Goal: Book appointment/travel/reservation

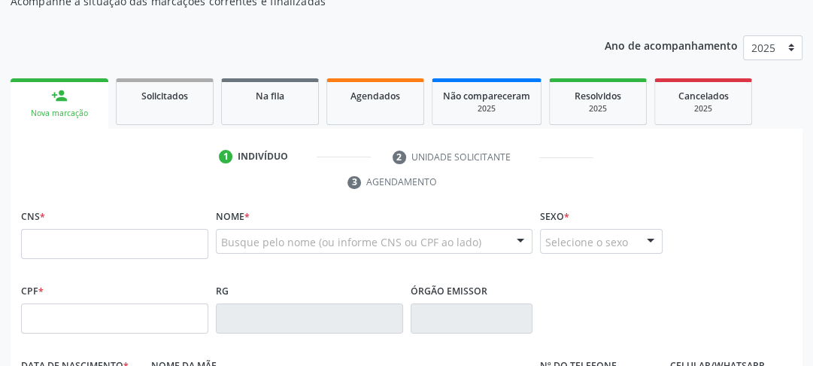
scroll to position [207, 0]
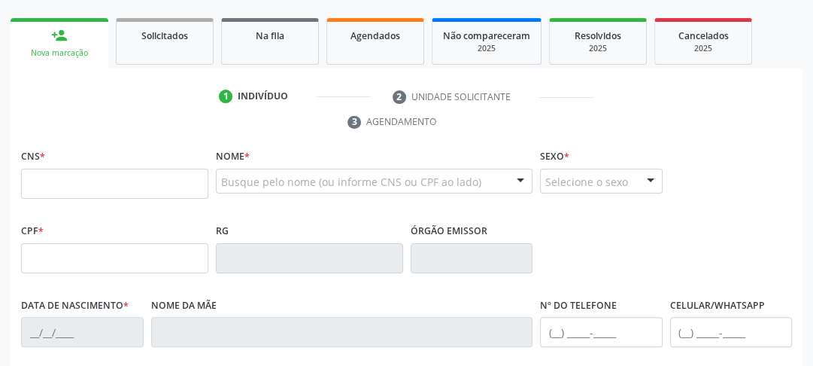
click at [67, 193] on input "text" at bounding box center [114, 183] width 187 height 30
type input "704 5063 4555 1018"
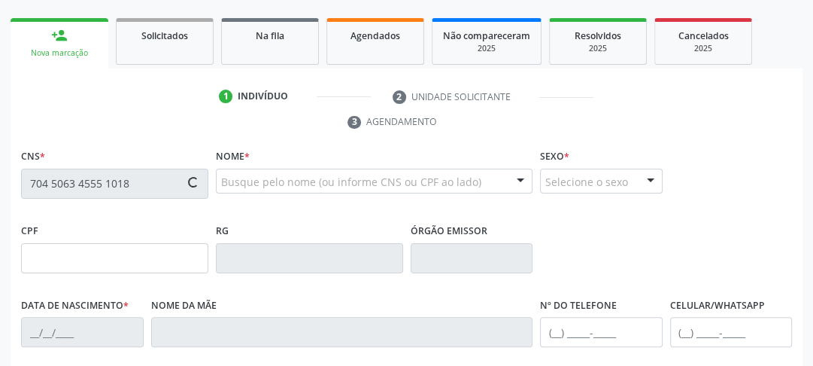
type input "3[DATE]"
type input "[PERSON_NAME]"
type input "[PHONE_NUMBER]"
type input "10"
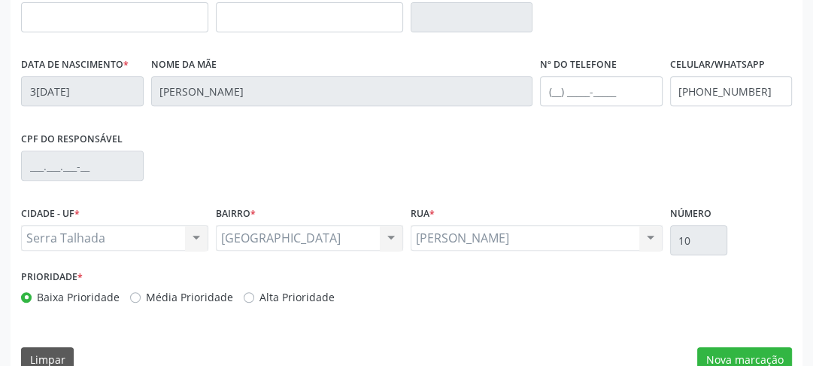
scroll to position [475, 0]
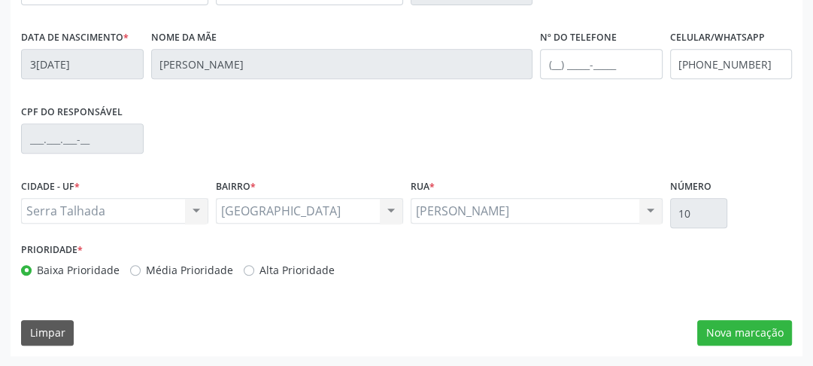
click at [752, 318] on div "CNS * 704 5063 4555 1018 done Nome * [PERSON_NAME] [PERSON_NAME] CNS: 704 5063 …" at bounding box center [407, 116] width 792 height 478
click at [751, 328] on button "Nova marcação" at bounding box center [744, 333] width 95 height 26
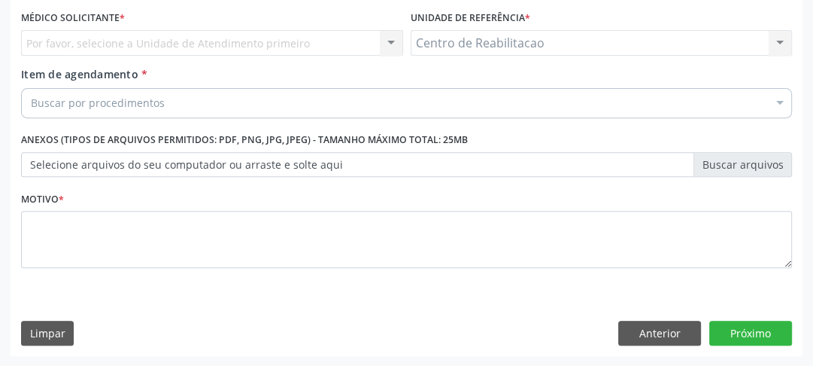
scroll to position [284, 0]
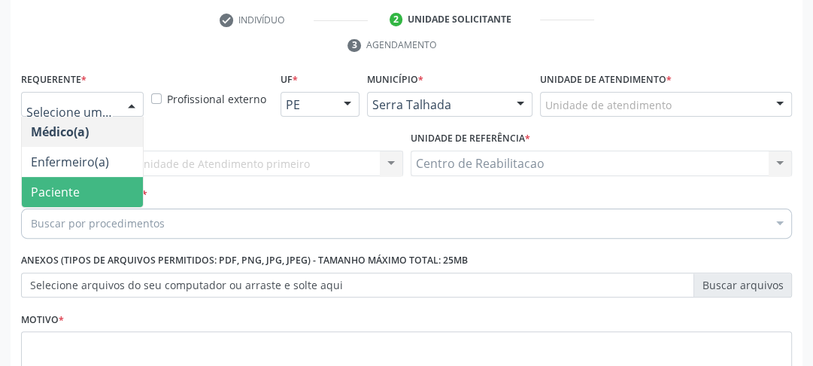
click at [52, 184] on span "Paciente" at bounding box center [55, 192] width 49 height 17
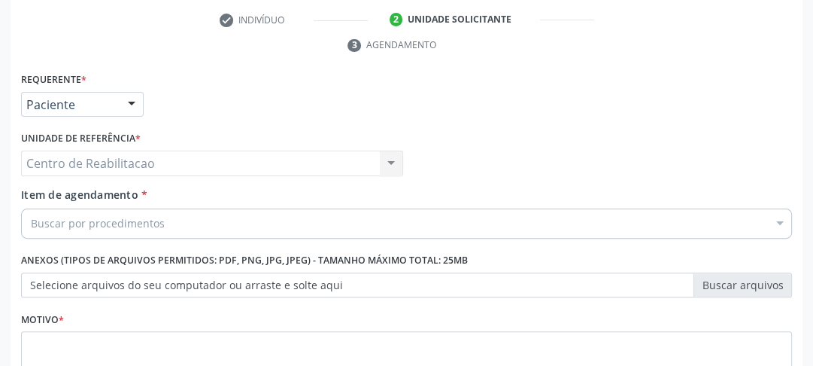
click at [87, 165] on div "Centro de Reabilitacao Centro de Reabilitacao Nenhum resultado encontrado para:…" at bounding box center [212, 163] width 382 height 26
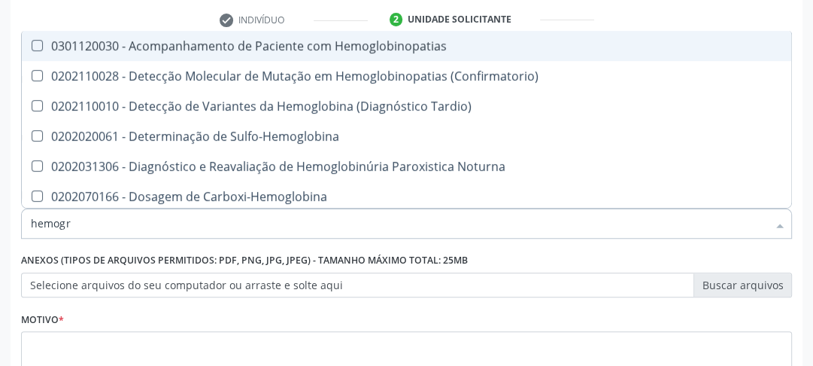
type input "hemogra"
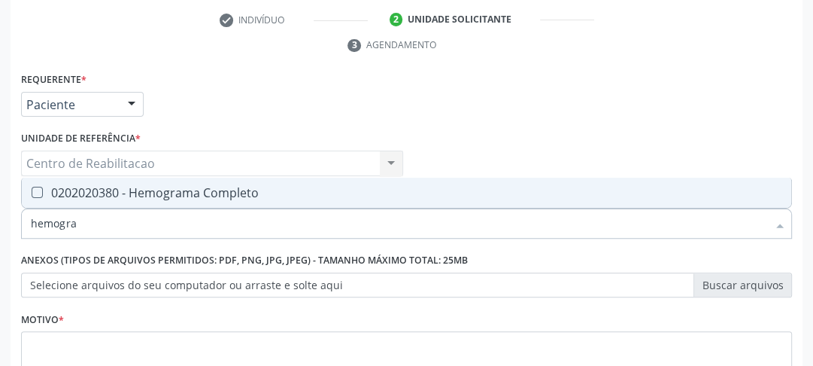
click at [36, 187] on Completo at bounding box center [37, 192] width 11 height 11
click at [32, 187] on Completo "checkbox" at bounding box center [27, 192] width 10 height 10
checkbox Completo "true"
drag, startPoint x: 89, startPoint y: 227, endPoint x: 21, endPoint y: 227, distance: 67.7
click at [21, 227] on div "hemogra" at bounding box center [406, 223] width 771 height 30
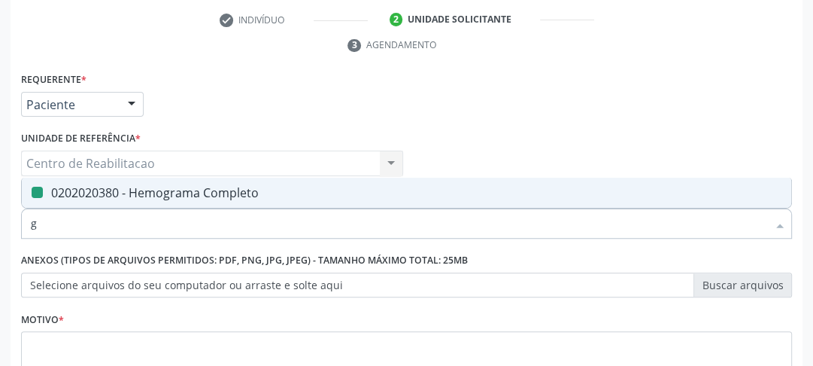
type input "gl"
checkbox Completo "false"
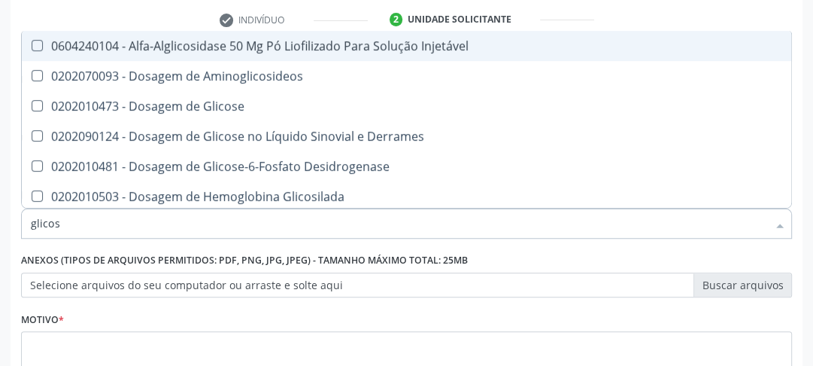
type input "glicose"
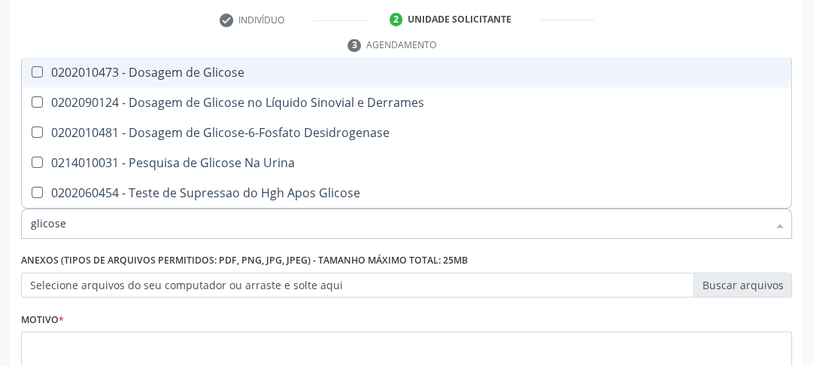
click at [36, 71] on Glicose at bounding box center [37, 71] width 11 height 11
click at [32, 71] on Glicose "checkbox" at bounding box center [27, 72] width 10 height 10
checkbox Glicose "true"
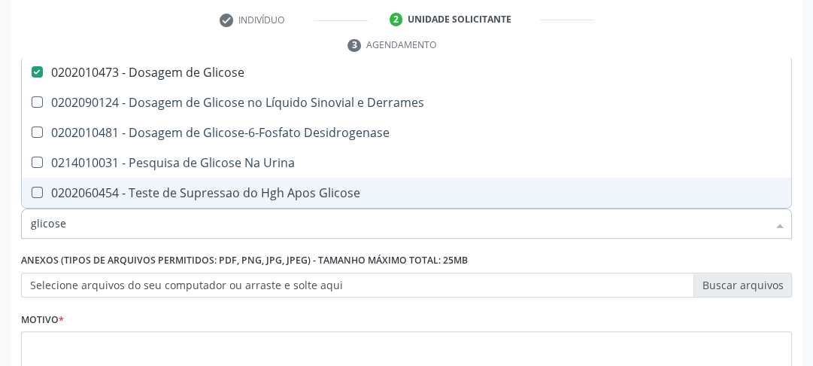
drag, startPoint x: 74, startPoint y: 223, endPoint x: 0, endPoint y: 217, distance: 73.9
click at [0, 217] on div "Acompanhamento Acompanhe a situação das marcações correntes e finalizadas Relat…" at bounding box center [406, 142] width 813 height 687
type input "he"
checkbox Glicose "false"
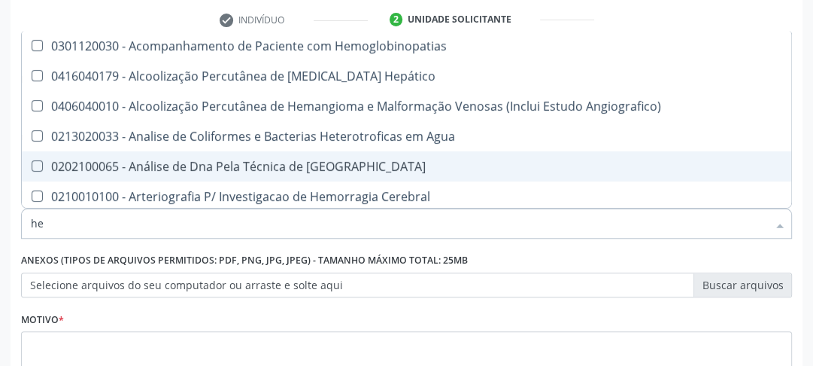
type input "hem"
checkbox II "true"
checkbox Completo "false"
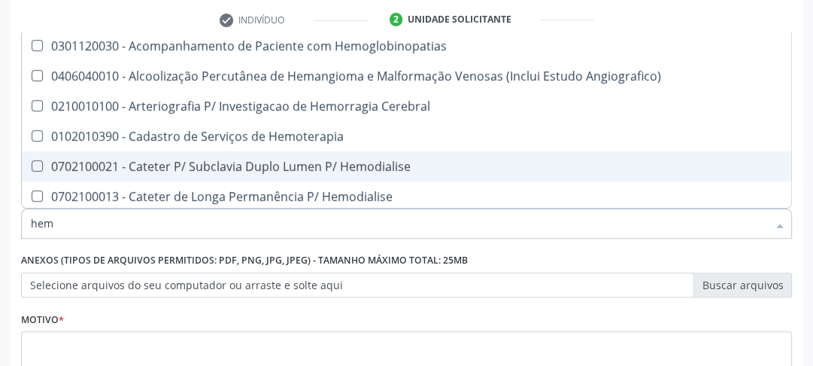
type input "hemo"
checkbox Retro-Retal "true"
checkbox Completo "false"
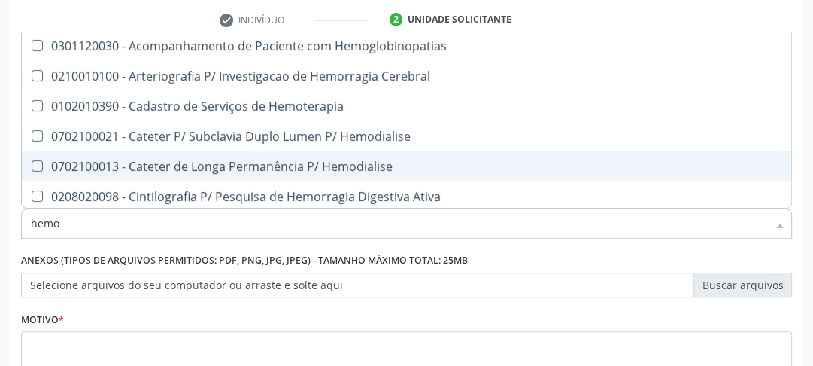
type input "hemog"
checkbox Carboxi-Hemoglobina "true"
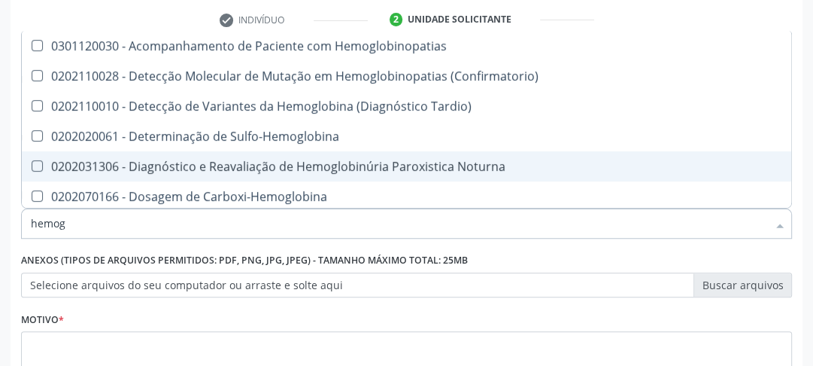
type input "hemogl"
checkbox Completo "false"
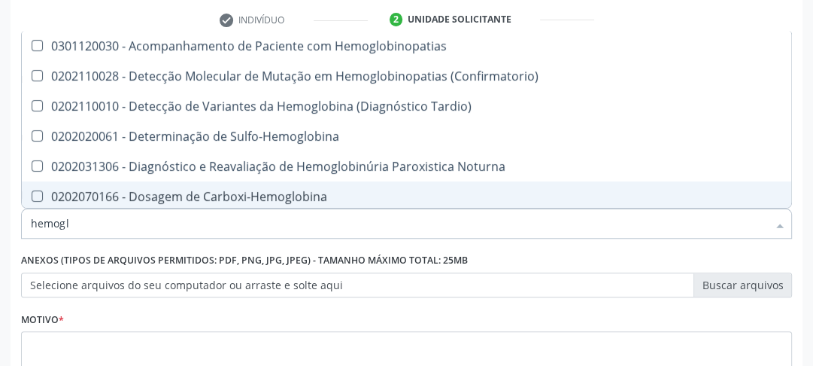
type input "hemog"
checkbox S "true"
type input "hemo"
checkbox Completo "false"
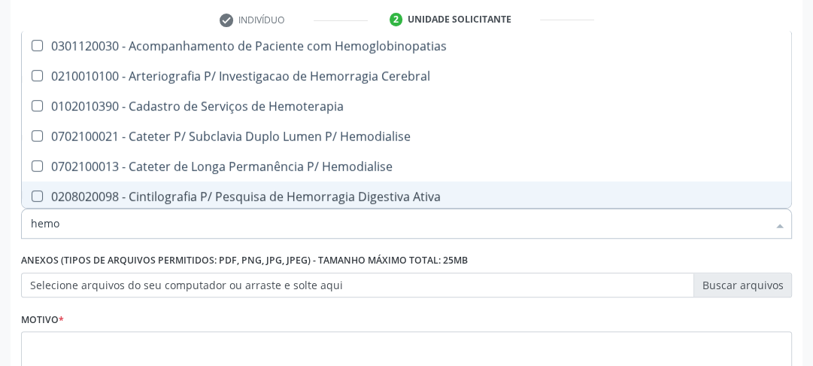
type input "hem"
checkbox Completo "false"
checkbox Elástica "true"
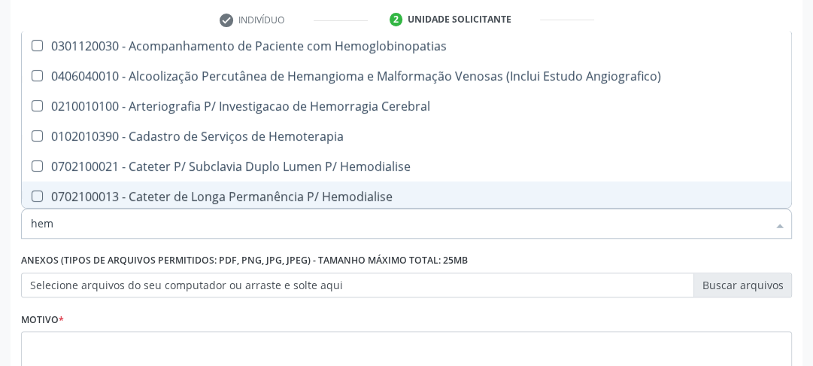
type input "he"
checkbox Completo "false"
checkbox Orgaos "true"
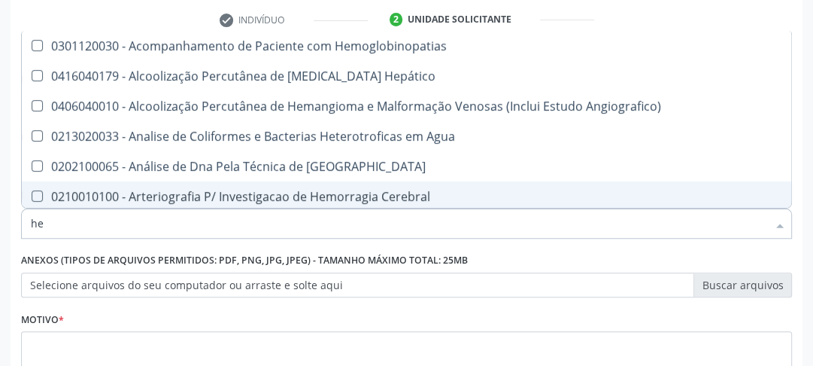
type input "h"
checkbox Completo "false"
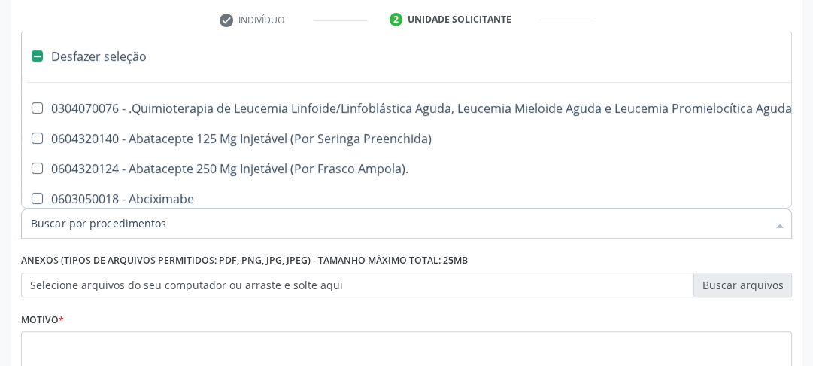
type input "h"
checkbox Queimado "true"
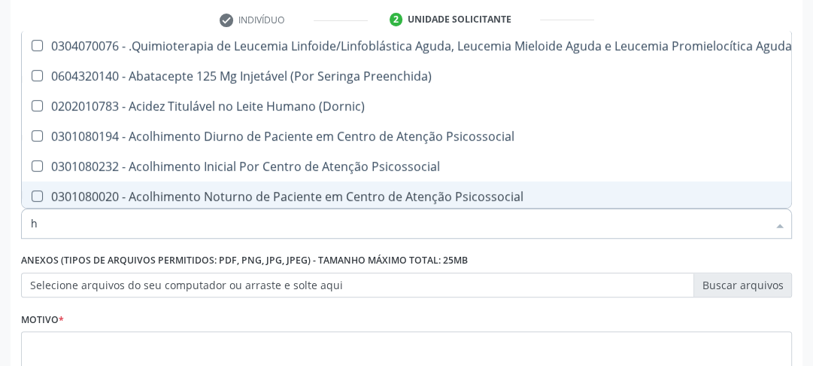
type input "he"
checkbox Removível "true"
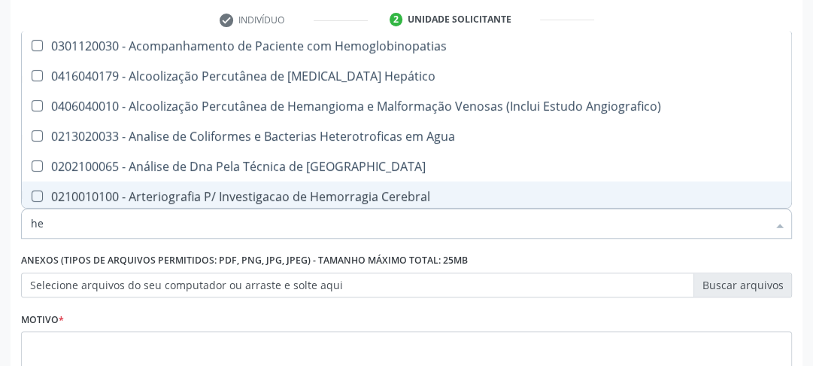
type input "hem"
checkbox II "true"
checkbox Completo "false"
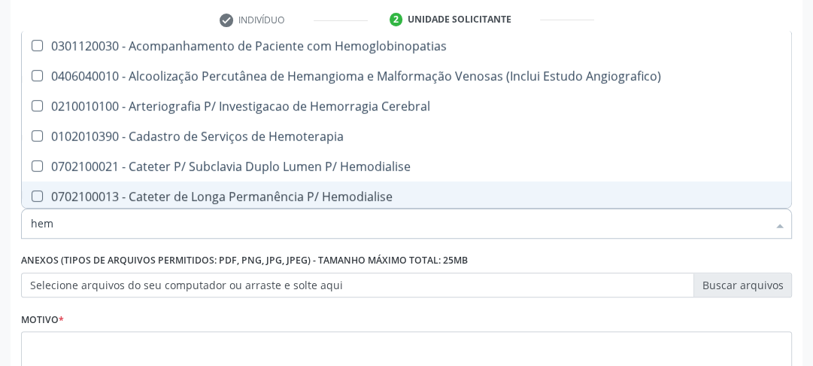
type input "hemo"
checkbox Retro-Retal "true"
checkbox Completo "false"
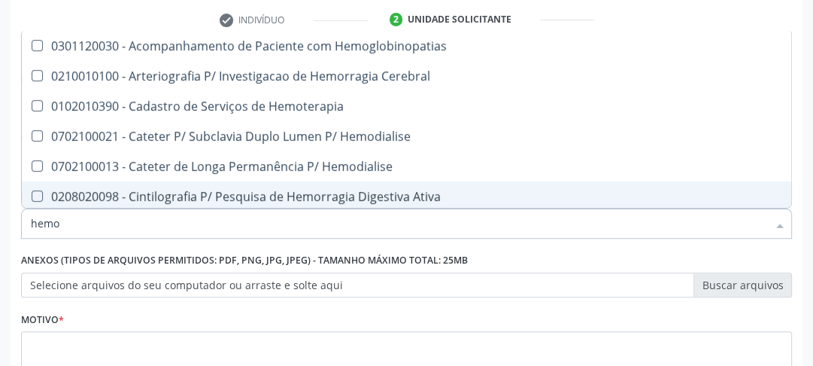
type input "hemog"
checkbox Carboxi-Hemoglobina "true"
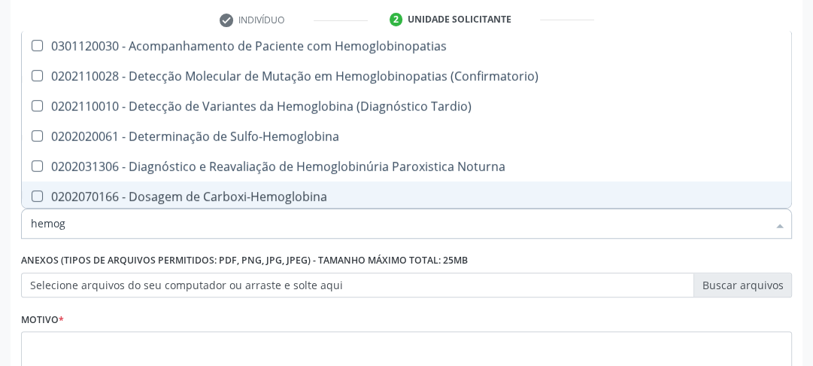
type input "hemogl"
checkbox Completo "false"
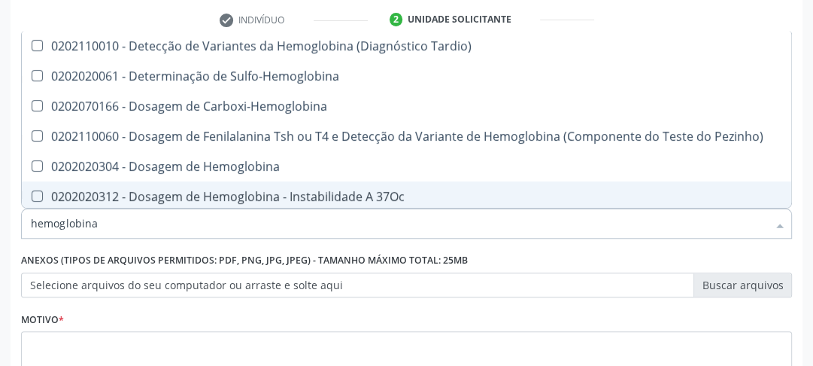
type input "hemoglobina g"
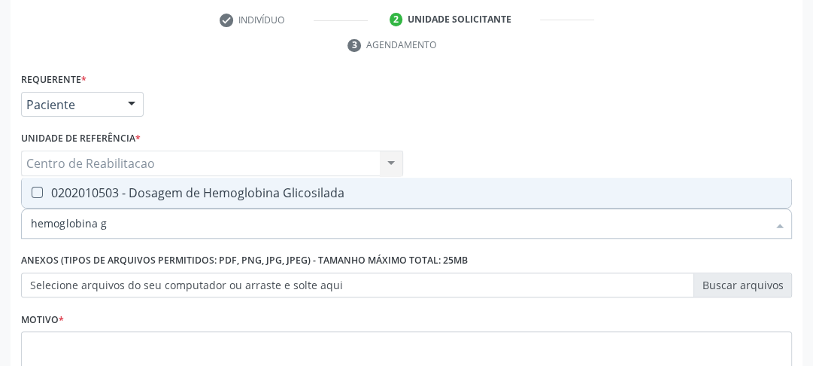
click at [42, 192] on Glicosilada at bounding box center [37, 192] width 11 height 11
click at [32, 192] on Glicosilada "checkbox" at bounding box center [27, 192] width 10 height 10
checkbox Glicosilada "true"
drag, startPoint x: 105, startPoint y: 223, endPoint x: 27, endPoint y: 233, distance: 78.8
click at [27, 233] on div "hemoglobina g" at bounding box center [406, 223] width 771 height 30
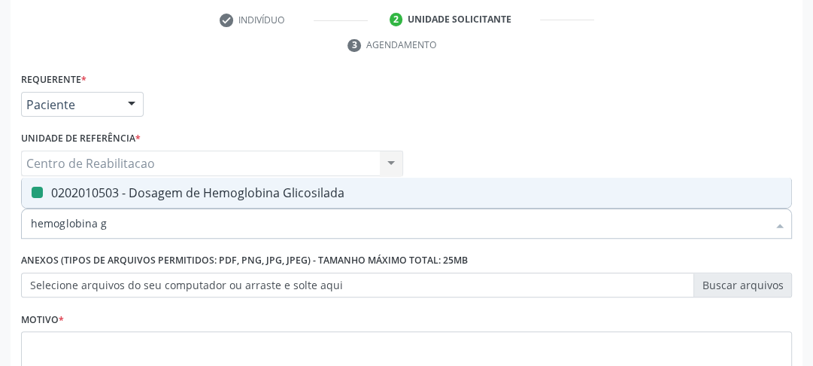
type input "i"
checkbox Glicosilada "false"
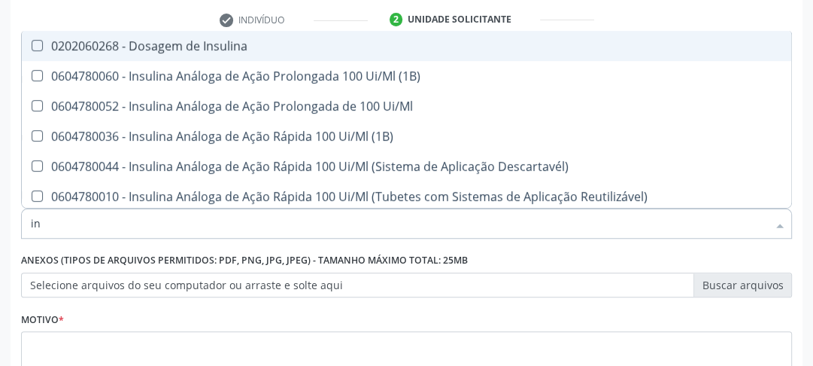
type input "i"
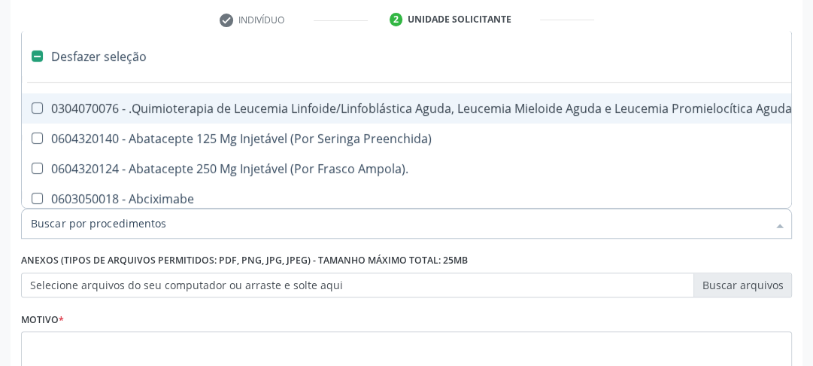
type input "g"
checkbox Capsula\) "true"
checkbox Capilaroscopia "true"
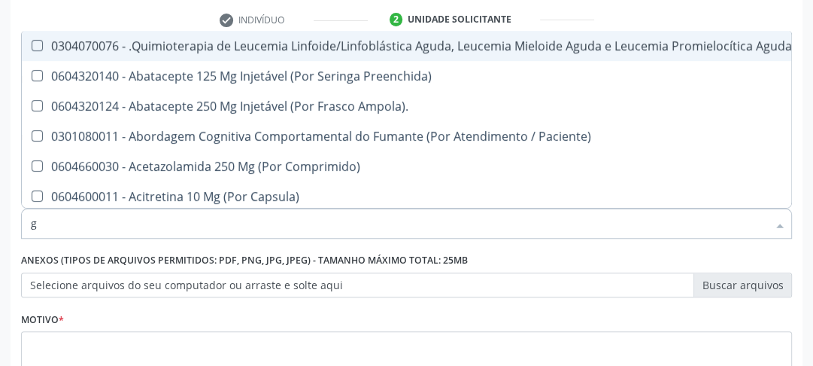
type input "gl"
checkbox Oftalmológica "true"
checkbox Capsula\) "true"
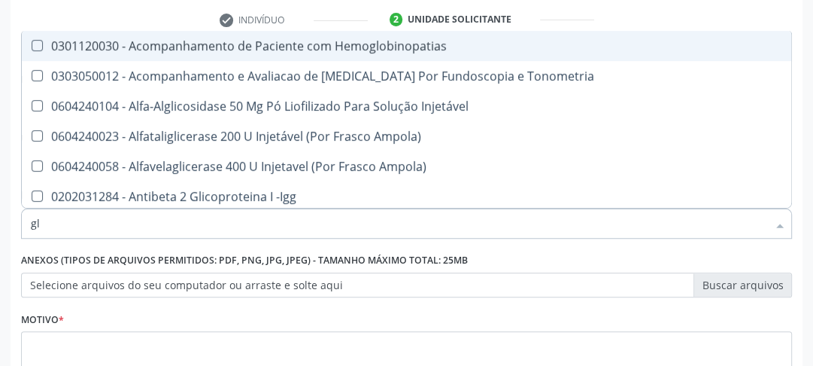
type input "gli"
checkbox \(Confirmatorio\) "true"
checkbox Dosagens\) "true"
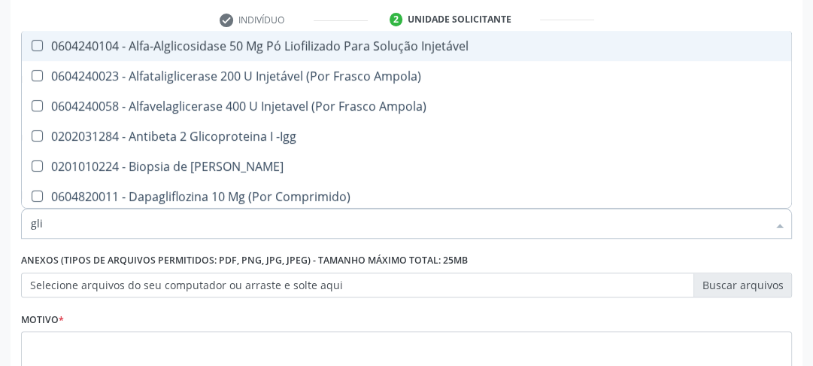
type input "glic"
checkbox Aminoglicosideos "true"
checkbox Glicosilada "false"
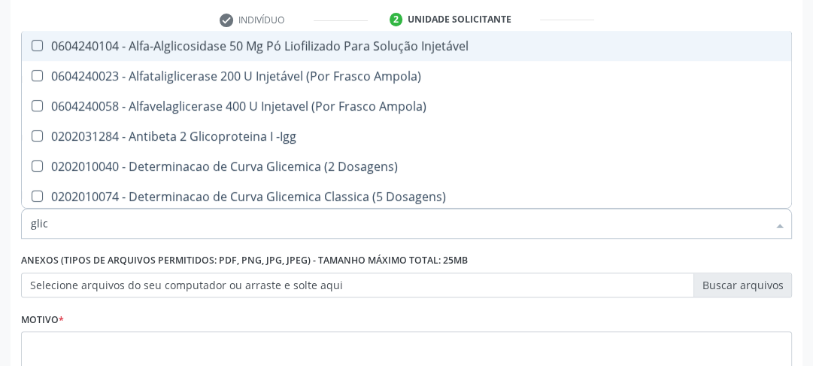
type input "glico"
checkbox Dosagens\) "true"
checkbox Acida "true"
checkbox Glicose "false"
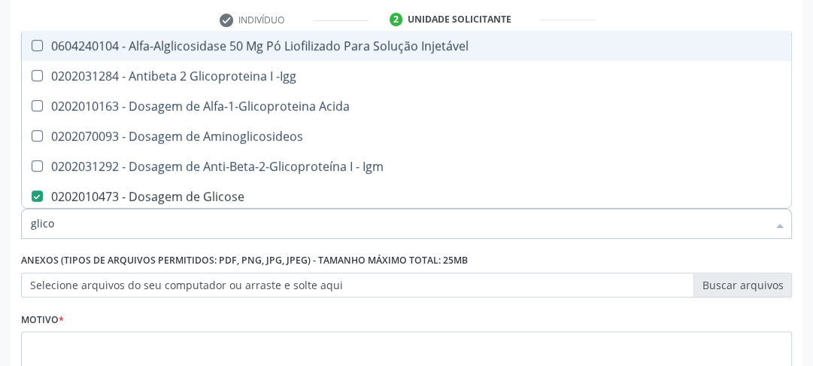
type input "glic"
checkbox Glicose "false"
checkbox Glicosilada "false"
checkbox Glicose "true"
type input "gli"
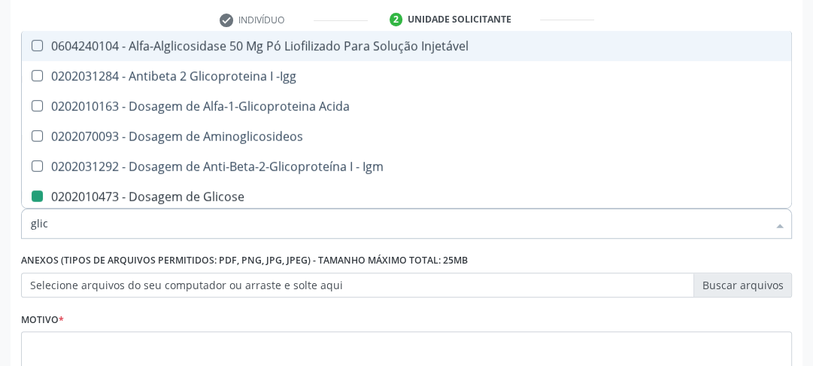
checkbox Glicose "false"
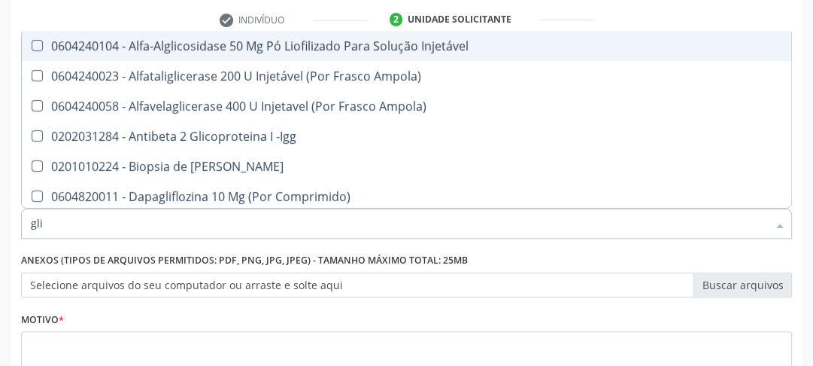
type input "gl"
checkbox Glicose "false"
checkbox Glicosilada "false"
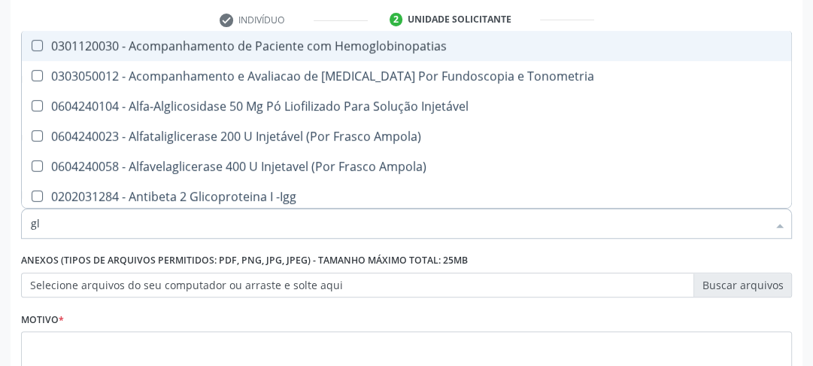
type input "g"
checkbox Glicose "false"
checkbox Glicosilada "false"
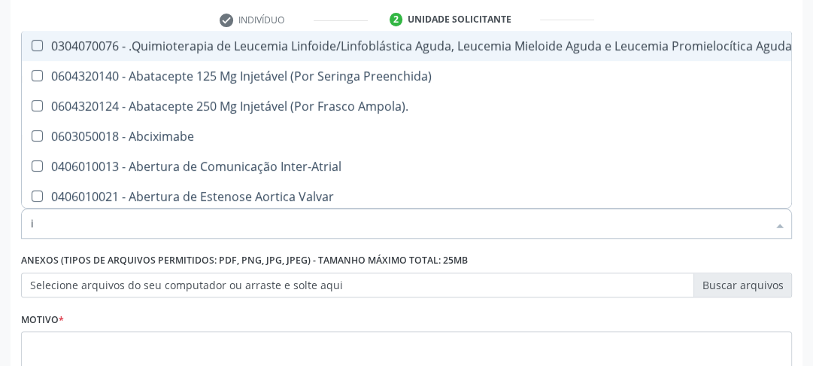
type input "in"
checkbox Lineares "true"
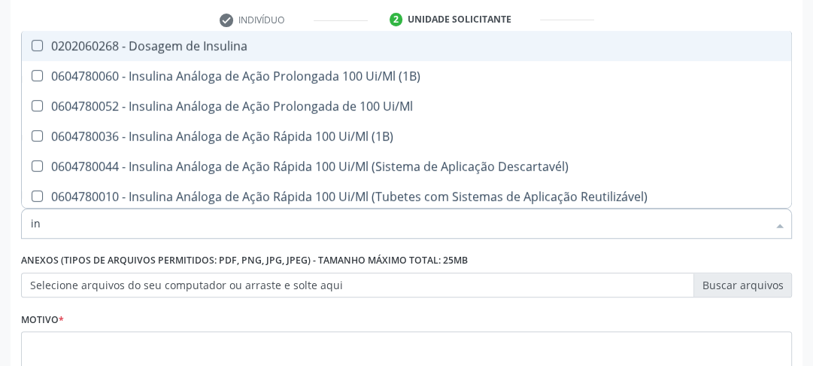
type input "i"
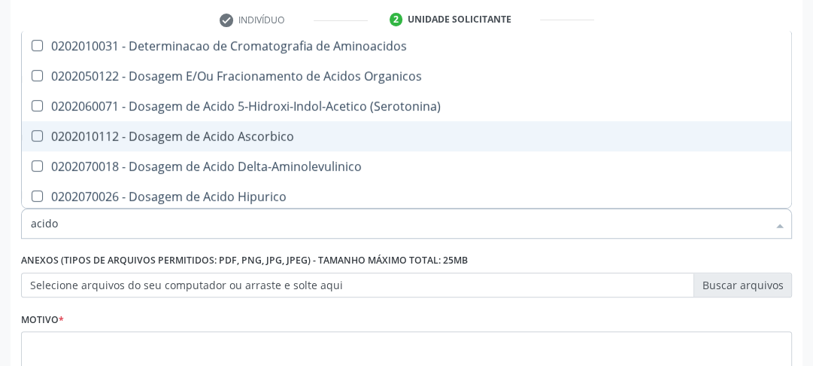
type input "acido u"
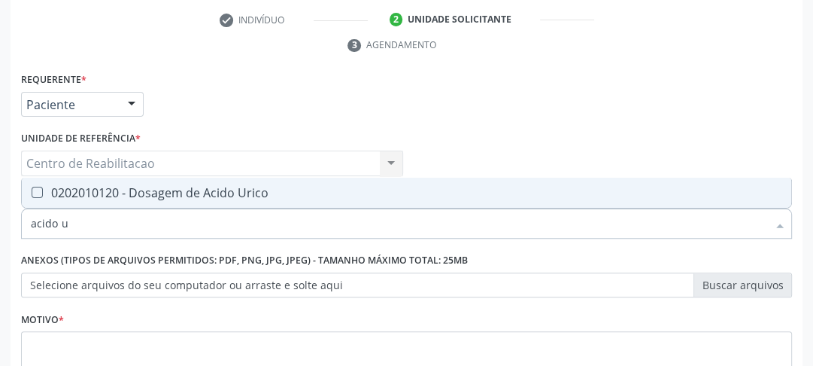
click at [35, 190] on Urico at bounding box center [37, 192] width 11 height 11
click at [32, 190] on Urico "checkbox" at bounding box center [27, 192] width 10 height 10
checkbox Urico "true"
drag, startPoint x: 96, startPoint y: 224, endPoint x: 17, endPoint y: 227, distance: 79.0
click at [17, 228] on div "Item de agendamento * acido u Desfazer seleção 0202010120 - Dosagem de Acido Ur…" at bounding box center [406, 216] width 778 height 58
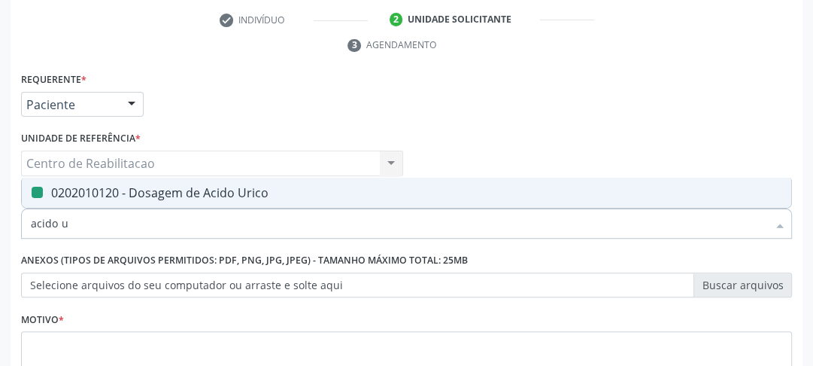
type input "u"
checkbox Urico "false"
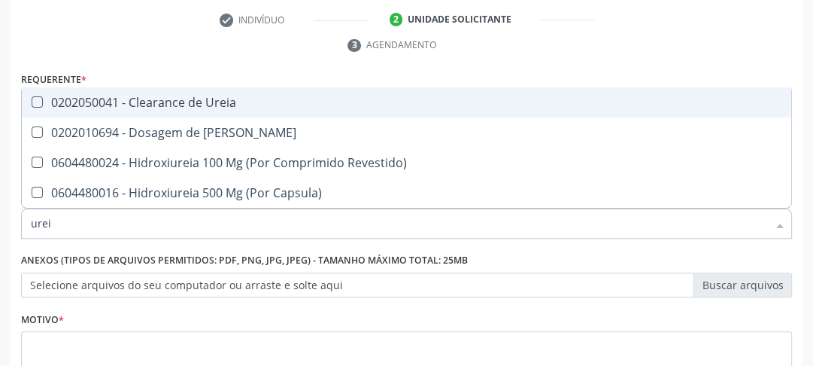
type input "ureia"
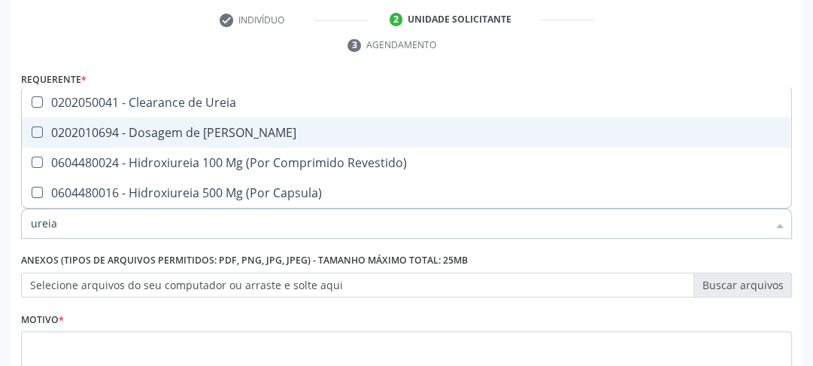
click at [33, 131] on Ureia at bounding box center [37, 131] width 11 height 11
click at [32, 131] on Ureia "checkbox" at bounding box center [27, 132] width 10 height 10
checkbox Ureia "true"
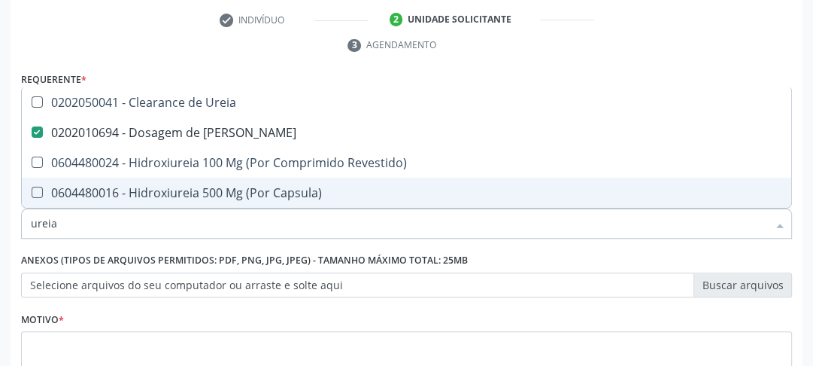
drag, startPoint x: 77, startPoint y: 230, endPoint x: 15, endPoint y: 223, distance: 62.0
click at [23, 223] on div "ureia" at bounding box center [406, 223] width 771 height 30
type input "cr"
checkbox Ureia "false"
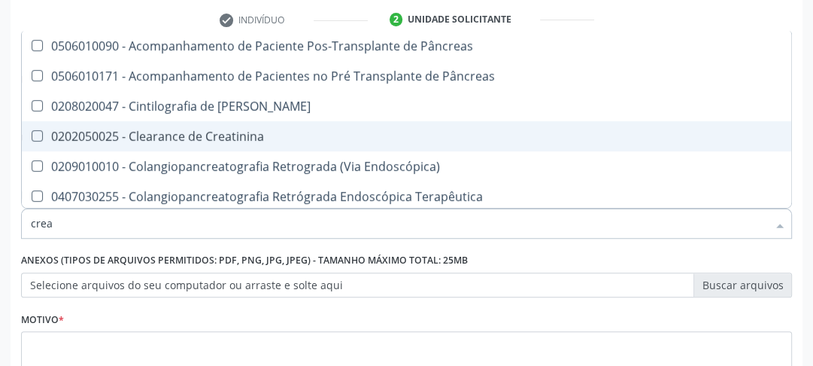
type input "creat"
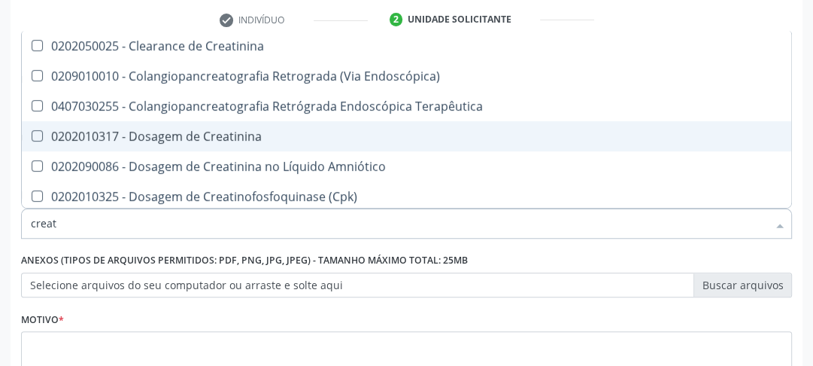
click at [42, 138] on div "0202010317 - Dosagem de Creatinina" at bounding box center [406, 136] width 751 height 12
checkbox Creatinina "true"
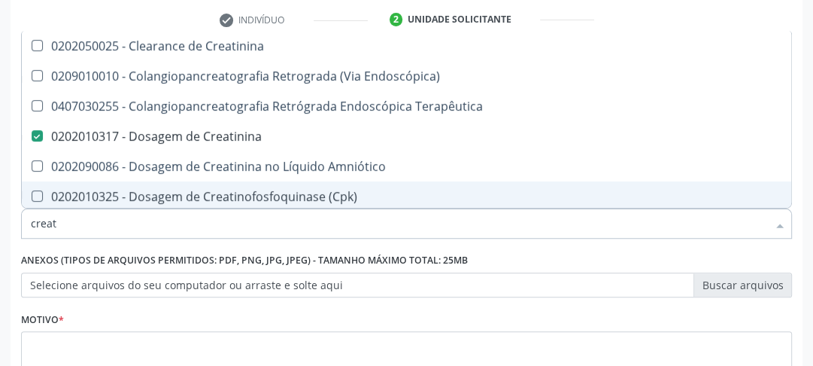
drag, startPoint x: 69, startPoint y: 223, endPoint x: 0, endPoint y: 222, distance: 69.2
click at [0, 221] on div "Acompanhamento Acompanhe a situação das marcações correntes e finalizadas Relat…" at bounding box center [406, 142] width 813 height 687
type input "l"
checkbox Creatinina "false"
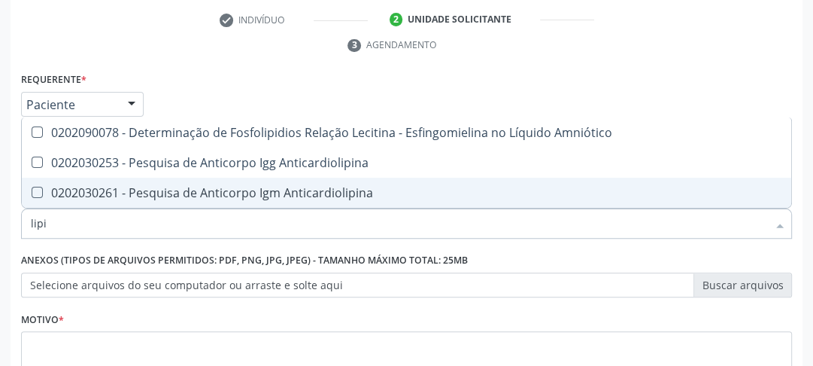
drag, startPoint x: 73, startPoint y: 230, endPoint x: 0, endPoint y: 211, distance: 75.5
click at [0, 211] on div "Acompanhamento Acompanhe a situação das marcações correntes e finalizadas Relat…" at bounding box center [406, 142] width 813 height 687
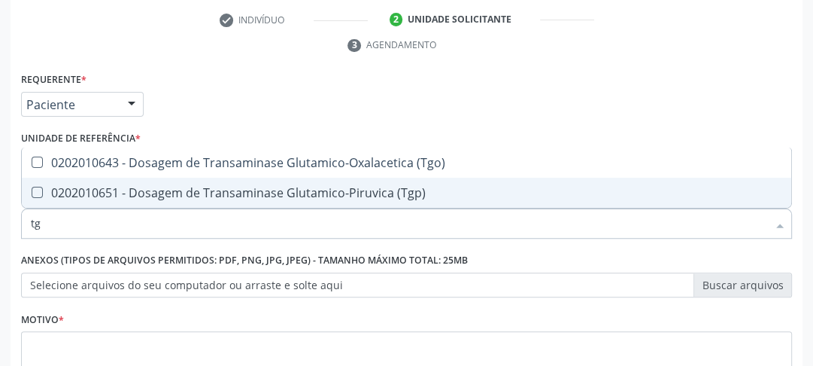
type input "tgo"
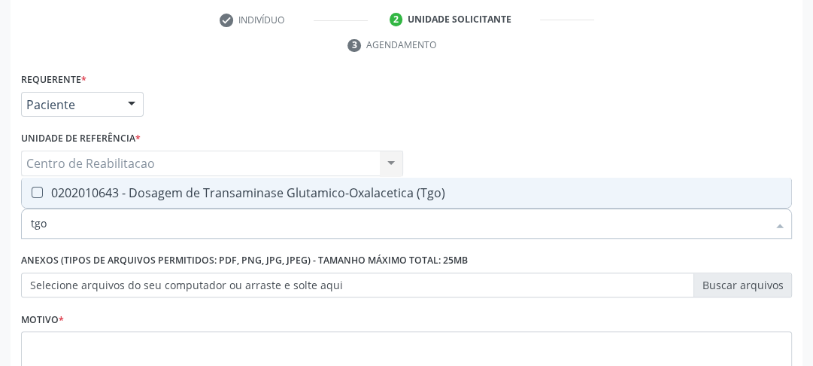
click at [37, 189] on \(Tgo\) at bounding box center [37, 192] width 11 height 11
click at [32, 189] on \(Tgo\) "checkbox" at bounding box center [27, 192] width 10 height 10
checkbox \(Tgo\) "true"
drag, startPoint x: 56, startPoint y: 222, endPoint x: 0, endPoint y: 212, distance: 56.5
click at [0, 212] on div "Acompanhamento Acompanhe a situação das marcações correntes e finalizadas Relat…" at bounding box center [406, 142] width 813 height 687
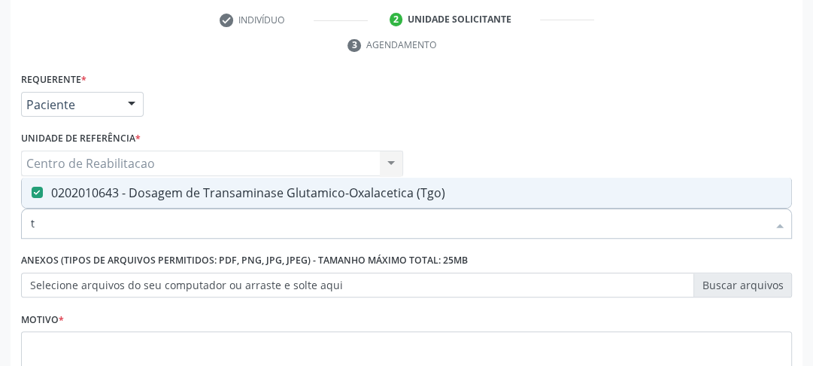
type input "tg"
checkbox \(Tgo\) "true"
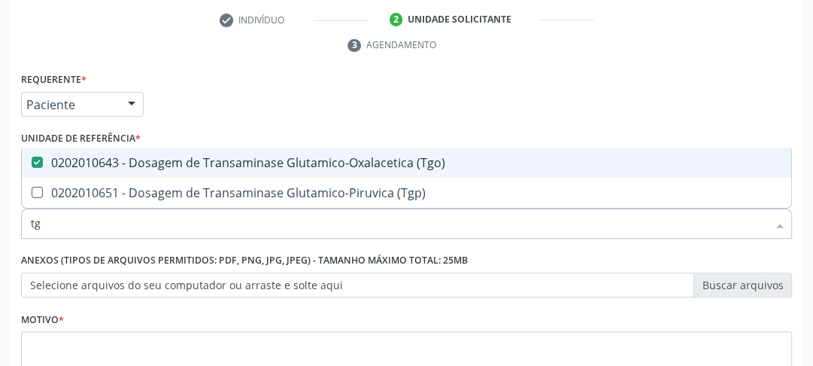
type input "tgp"
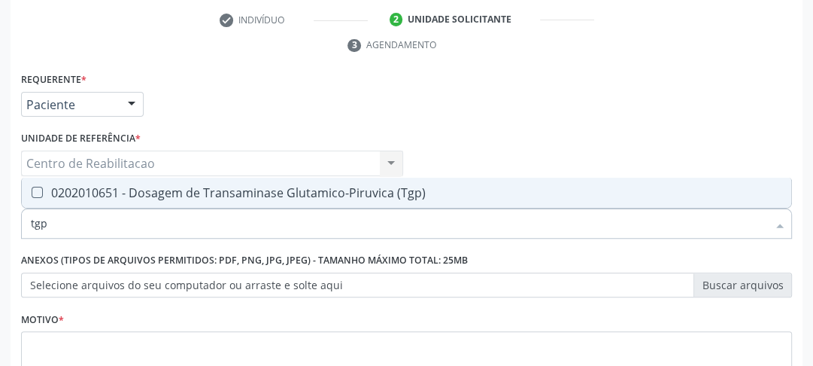
drag, startPoint x: 42, startPoint y: 190, endPoint x: 39, endPoint y: 203, distance: 13.9
click at [42, 190] on div "0202010651 - Dosagem de Transaminase Glutamico-Piruvica (Tgp)" at bounding box center [406, 193] width 751 height 12
checkbox \(Tgp\) "true"
drag, startPoint x: 51, startPoint y: 220, endPoint x: 2, endPoint y: 220, distance: 48.9
click at [2, 220] on div "Acompanhamento Acompanhe a situação das marcações correntes e finalizadas Relat…" at bounding box center [406, 142] width 813 height 687
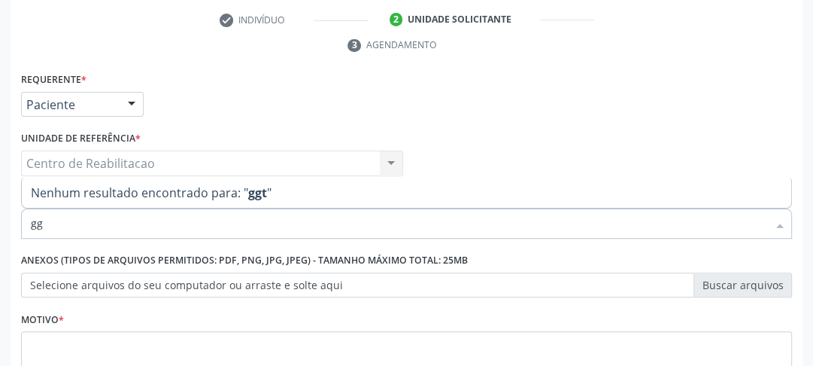
type input "g"
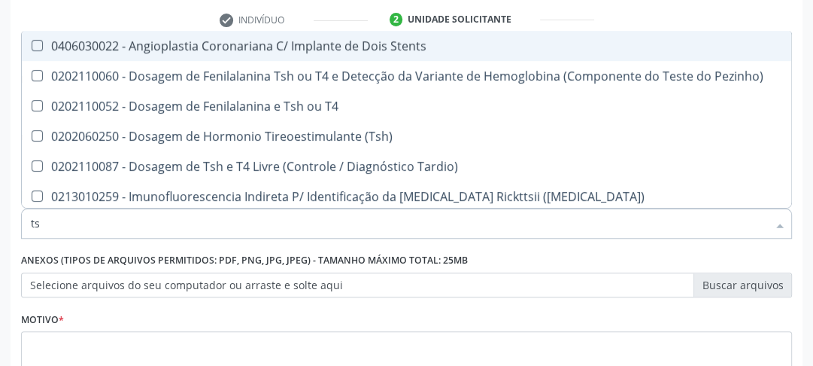
type input "tsh"
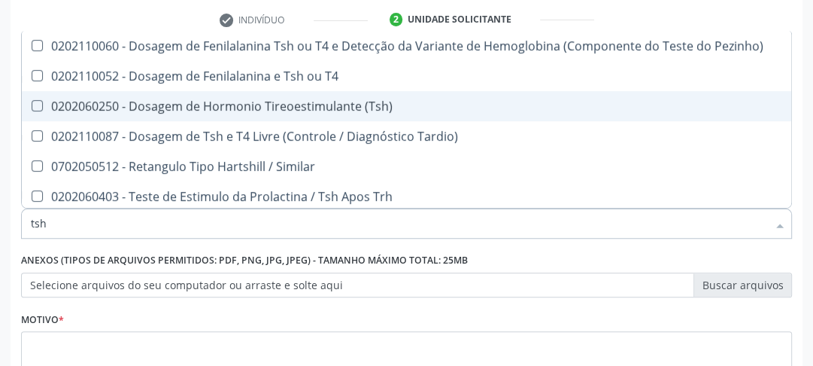
click at [39, 104] on \(Tsh\) at bounding box center [37, 105] width 11 height 11
click at [32, 104] on \(Tsh\) "checkbox" at bounding box center [27, 106] width 10 height 10
checkbox \(Tsh\) "true"
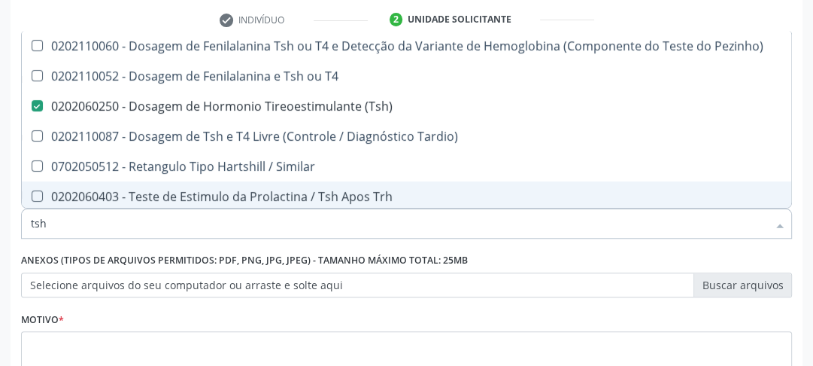
drag, startPoint x: 55, startPoint y: 230, endPoint x: 0, endPoint y: 214, distance: 57.3
click at [0, 214] on div "Acompanhamento Acompanhe a situação das marcações correntes e finalizadas Relat…" at bounding box center [406, 142] width 813 height 687
type input "t"
checkbox \(Tsh\) "false"
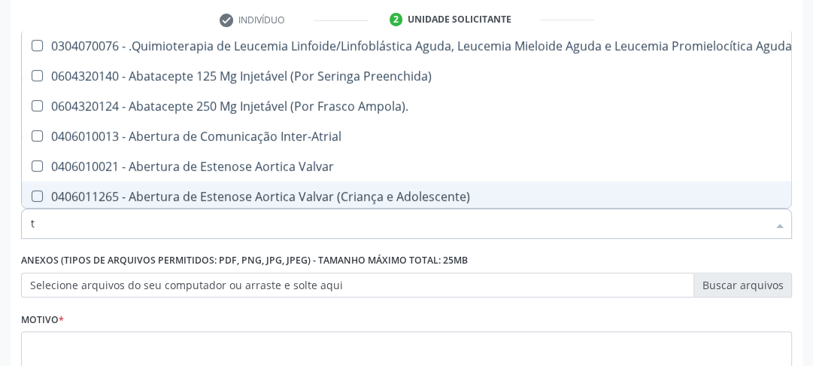
type input "[MEDICAL_DATA]"
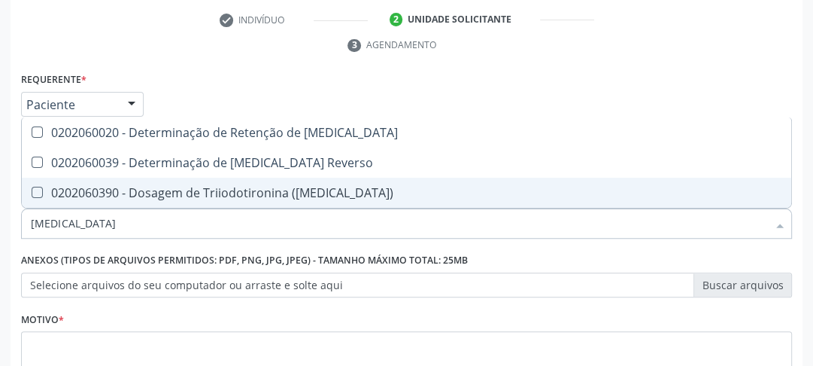
click at [33, 189] on \(T3\) at bounding box center [37, 192] width 11 height 11
click at [32, 189] on \(T3\) "checkbox" at bounding box center [27, 192] width 10 height 10
checkbox \(T3\) "true"
drag, startPoint x: 67, startPoint y: 228, endPoint x: 26, endPoint y: 228, distance: 41.4
click at [27, 228] on div "[MEDICAL_DATA]" at bounding box center [406, 223] width 771 height 30
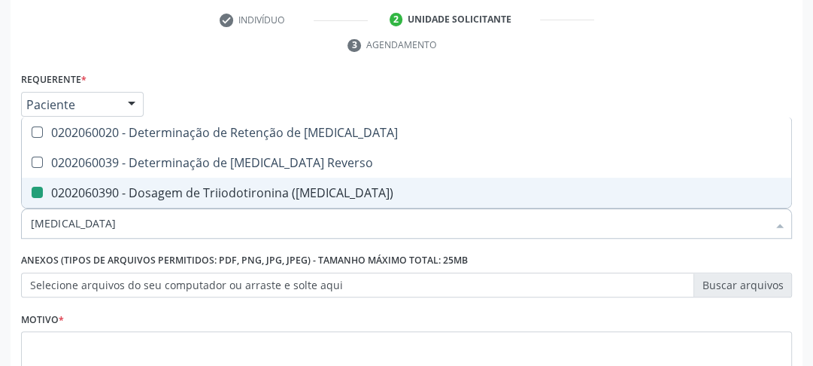
type input "t"
checkbox \(T3\) "false"
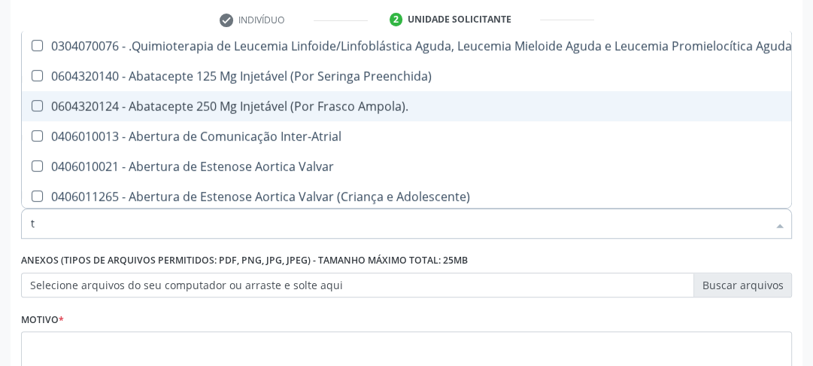
type input "t4"
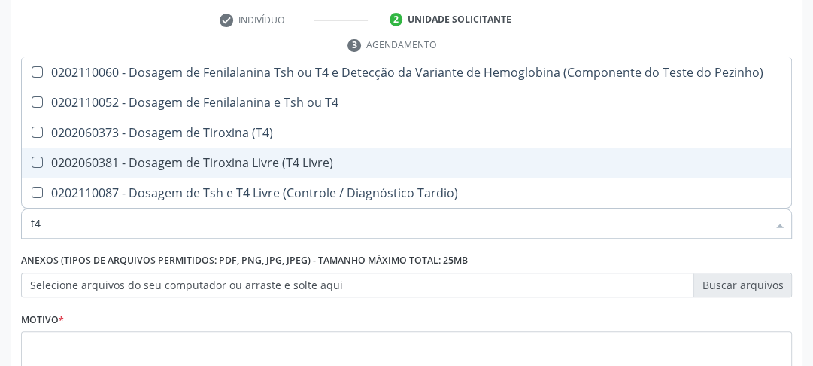
click at [39, 162] on Livre\) at bounding box center [37, 161] width 11 height 11
click at [32, 162] on Livre\) "checkbox" at bounding box center [27, 162] width 10 height 10
checkbox Livre\) "true"
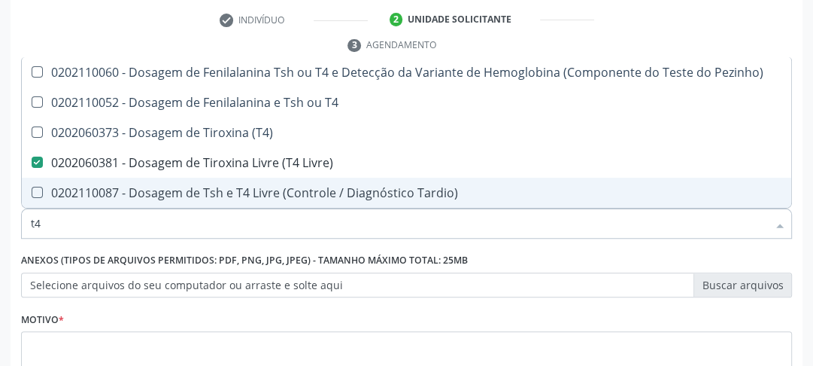
drag, startPoint x: 51, startPoint y: 209, endPoint x: 7, endPoint y: 218, distance: 45.3
click at [9, 218] on div "Acompanhamento Acompanhe a situação das marcações correntes e finalizadas Relat…" at bounding box center [406, 142] width 813 height 687
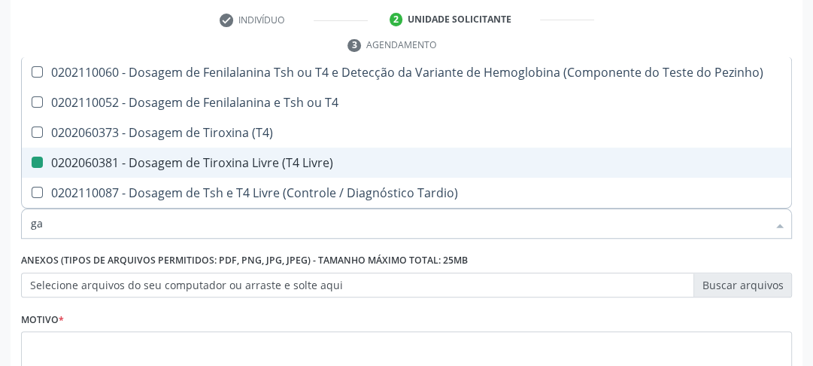
type input "gam"
checkbox Livre\) "false"
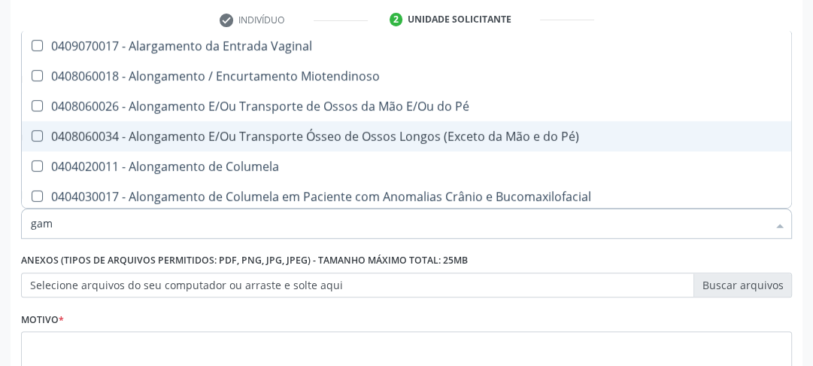
type input "gama"
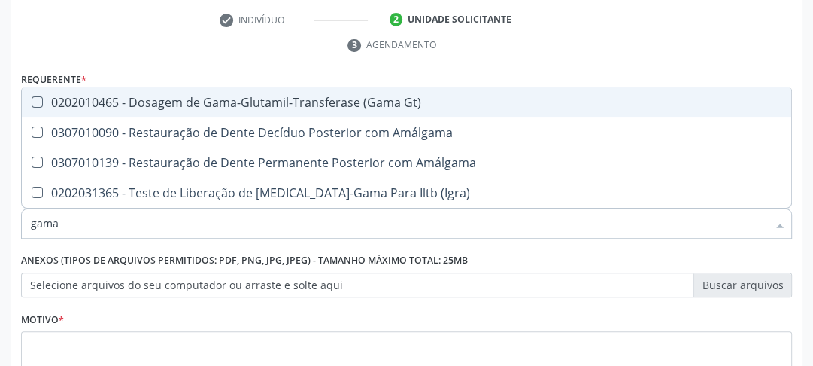
click at [32, 100] on Gt\) at bounding box center [37, 101] width 11 height 11
click at [32, 100] on Gt\) "checkbox" at bounding box center [27, 102] width 10 height 10
checkbox Gt\) "true"
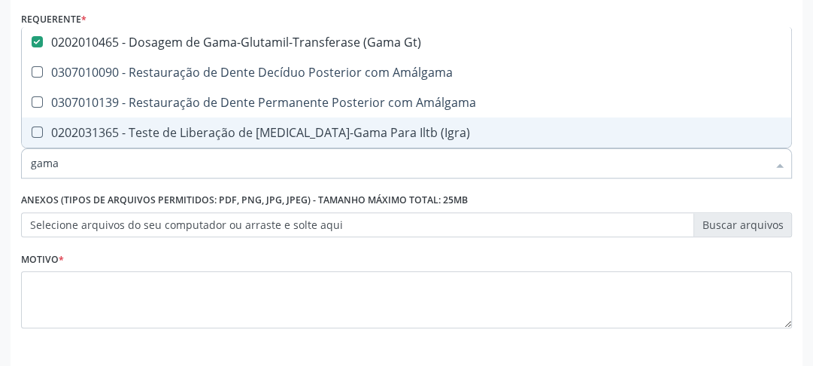
scroll to position [404, 0]
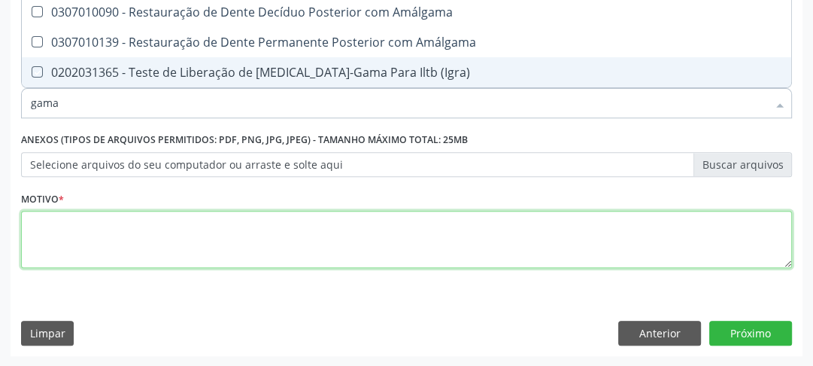
click at [235, 226] on textarea at bounding box center [406, 239] width 771 height 57
checkbox Amálgama "true"
checkbox \(Igra\) "true"
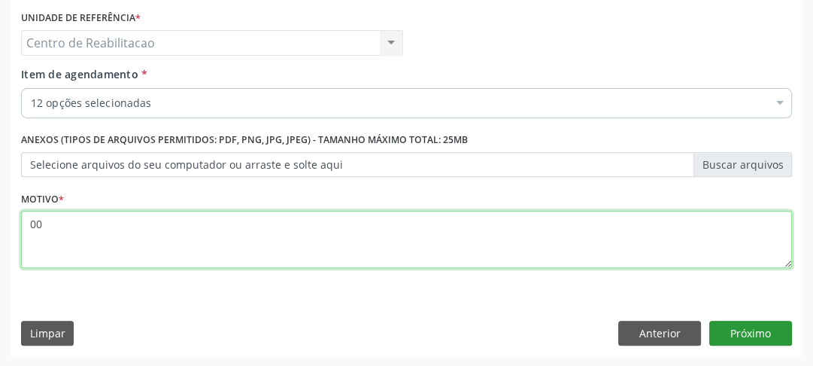
type textarea "00"
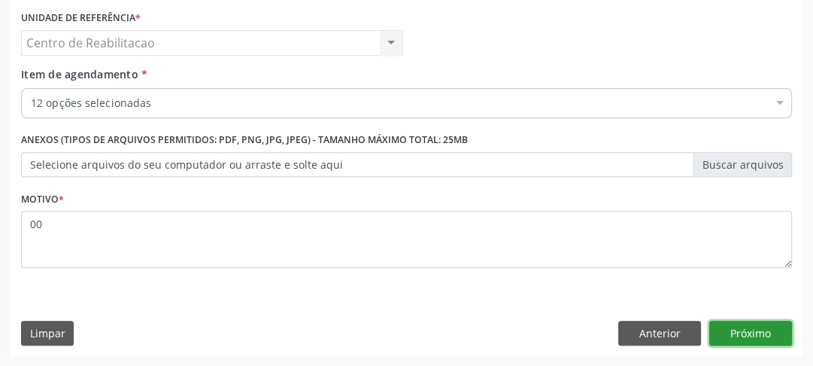
click at [758, 337] on button "Próximo" at bounding box center [750, 333] width 83 height 26
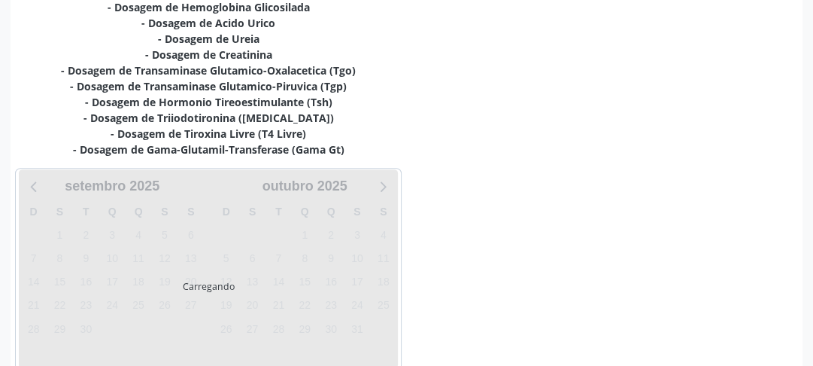
scroll to position [408, 0]
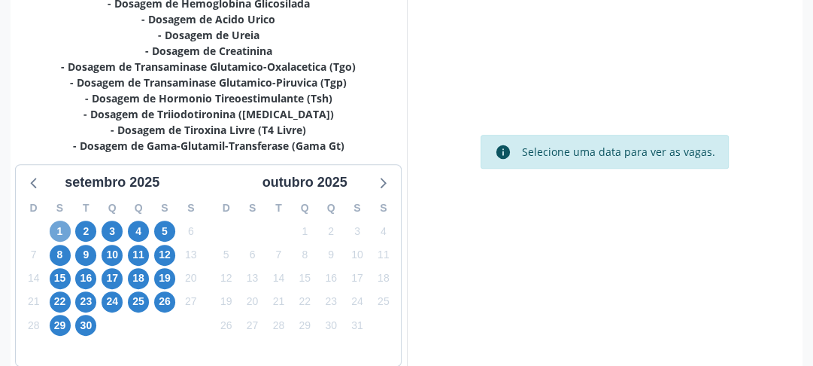
click at [65, 230] on span "1" at bounding box center [60, 230] width 21 height 21
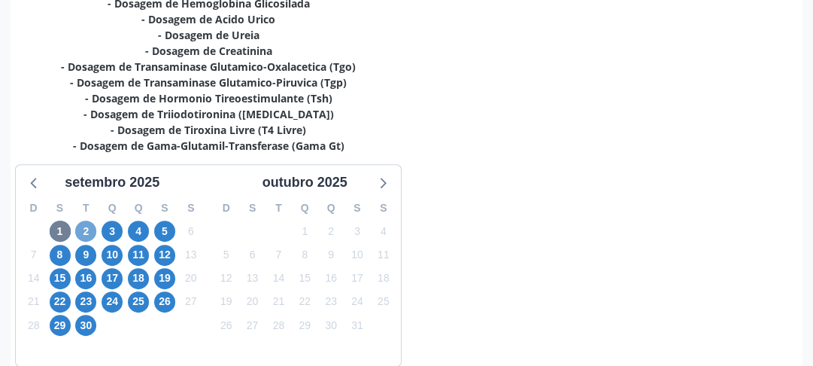
click at [89, 232] on span "2" at bounding box center [85, 230] width 21 height 21
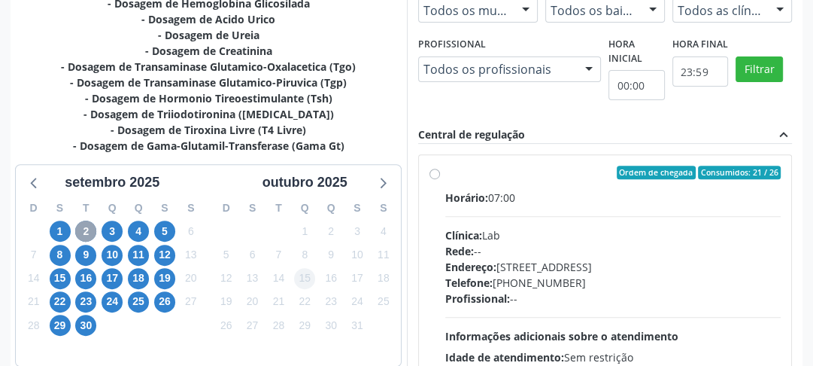
scroll to position [528, 0]
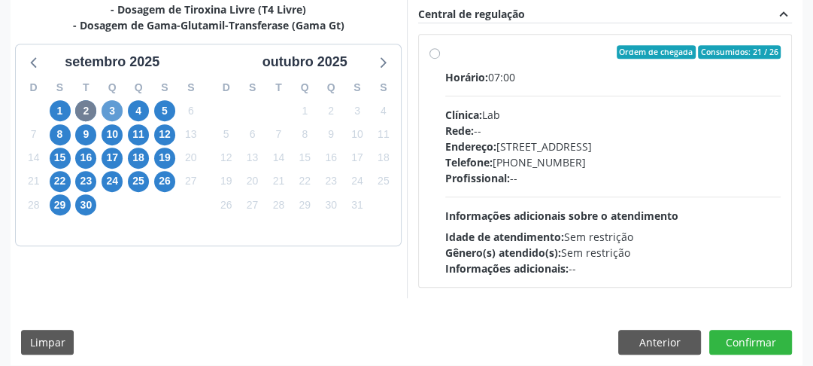
click at [120, 108] on div "3" at bounding box center [112, 110] width 26 height 23
click at [114, 111] on span "3" at bounding box center [112, 110] width 21 height 21
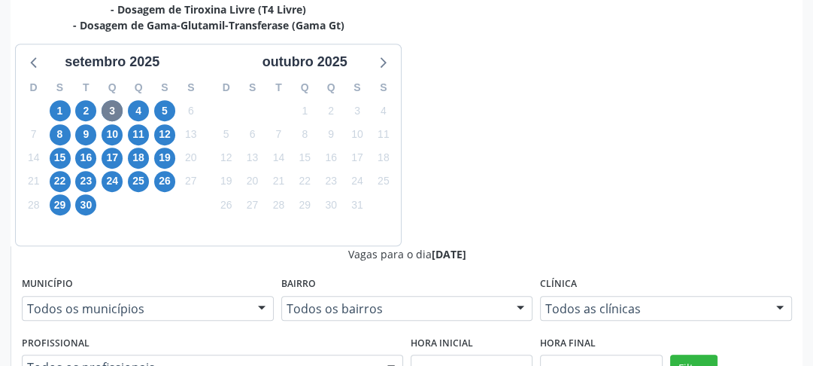
click at [143, 99] on div "4" at bounding box center [138, 110] width 21 height 23
click at [138, 107] on span "4" at bounding box center [138, 110] width 21 height 21
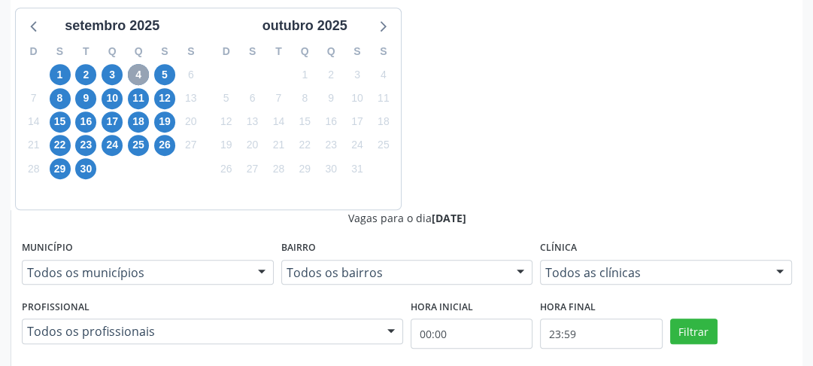
scroll to position [444, 0]
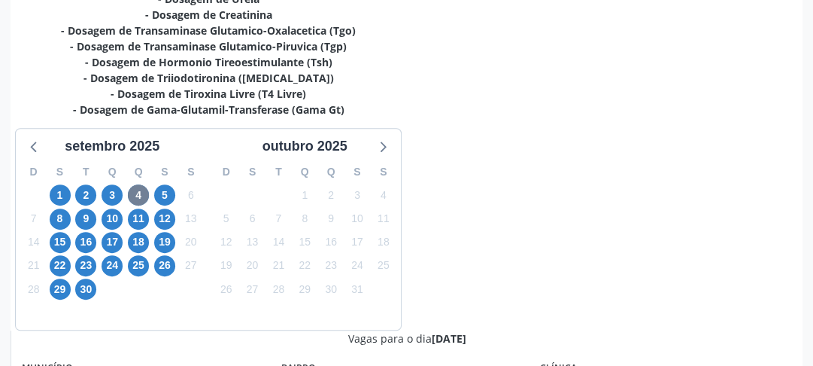
radio input "false"
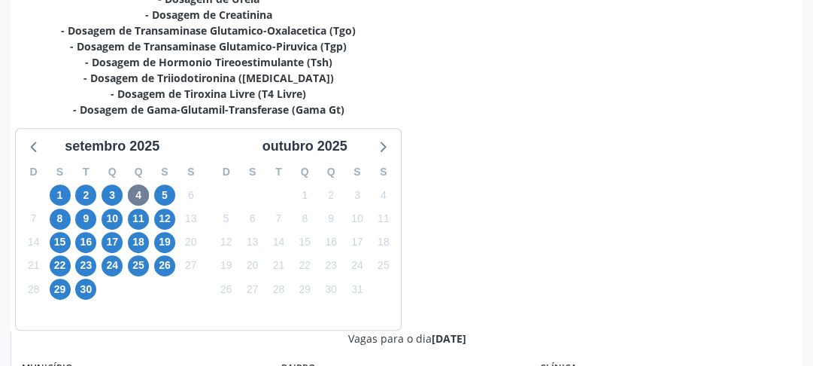
radio input "true"
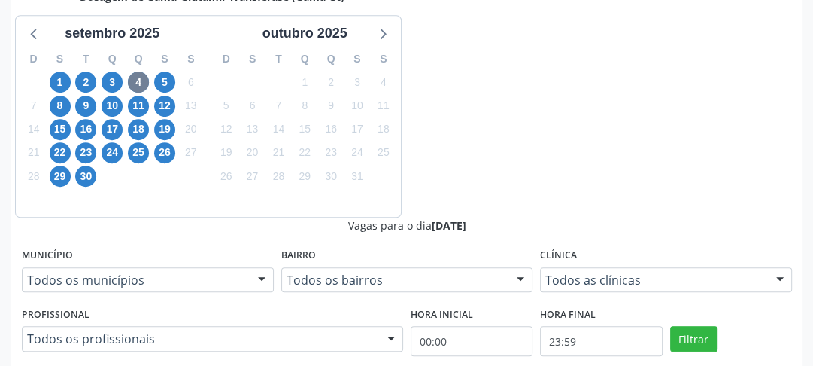
scroll to position [564, 0]
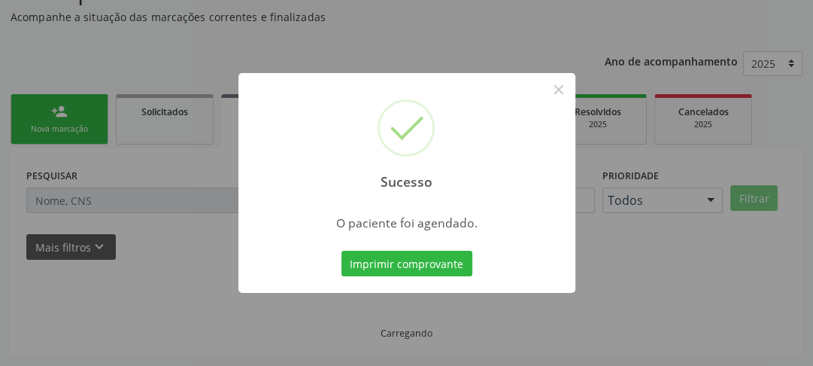
scroll to position [130, 0]
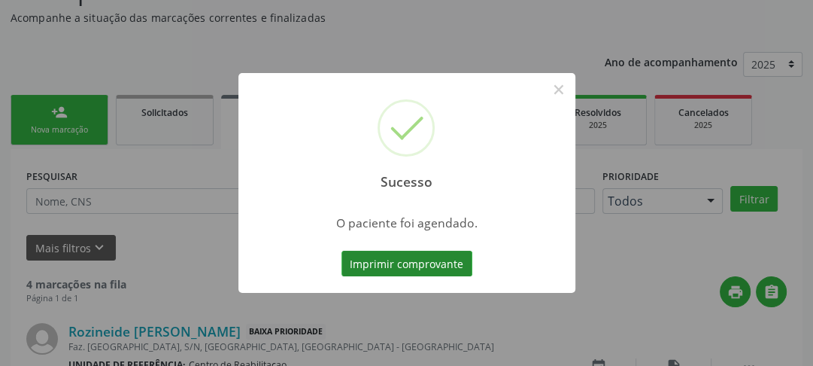
click at [431, 261] on button "Imprimir comprovante" at bounding box center [406, 263] width 131 height 26
